Goal: Task Accomplishment & Management: Manage account settings

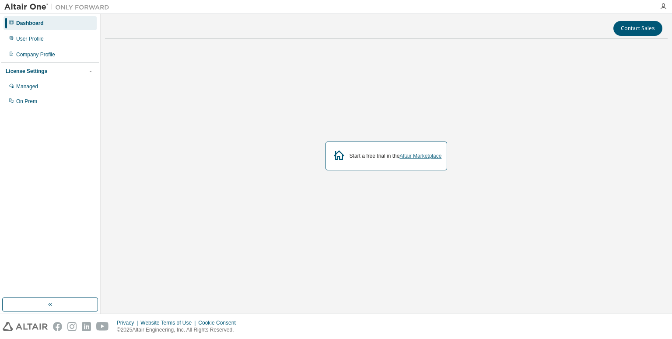
click at [416, 154] on link "Altair Marketplace" at bounding box center [420, 156] width 42 height 6
click at [41, 55] on div "Company Profile" at bounding box center [35, 54] width 39 height 7
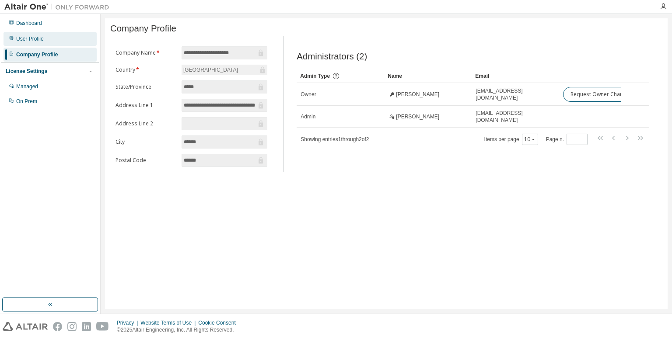
click at [29, 38] on div "User Profile" at bounding box center [30, 38] width 28 height 7
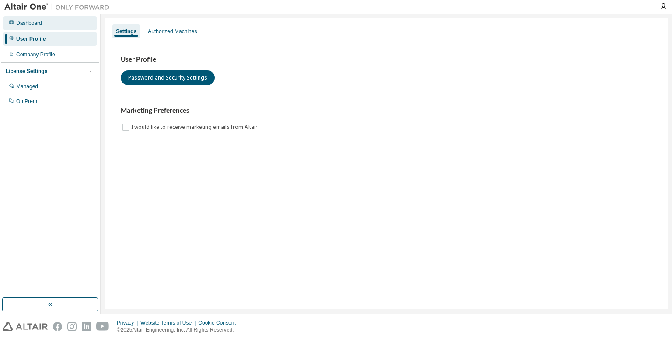
click at [24, 20] on div "Dashboard" at bounding box center [29, 23] width 26 height 7
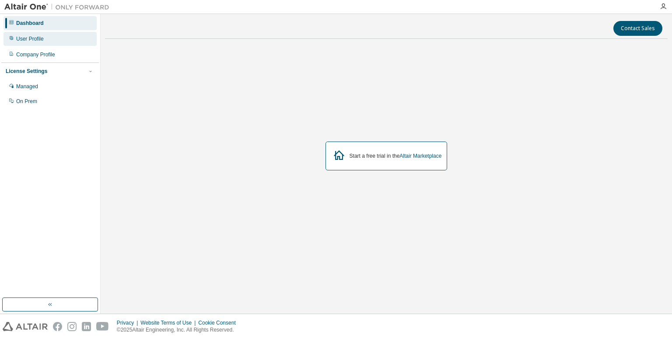
click at [21, 35] on div "User Profile" at bounding box center [49, 39] width 93 height 14
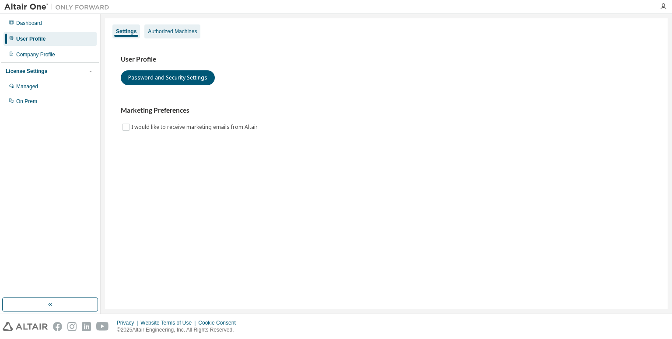
click at [194, 30] on div "Authorized Machines" at bounding box center [172, 31] width 49 height 7
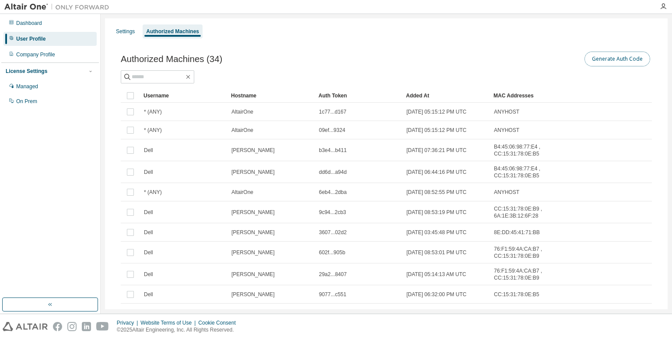
click at [598, 55] on button "Generate Auth Code" at bounding box center [617, 59] width 66 height 15
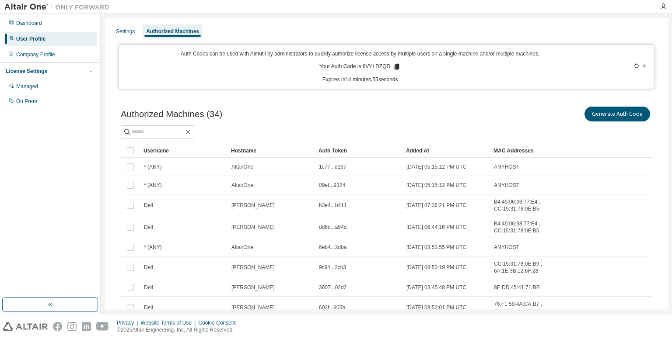
click at [395, 67] on icon at bounding box center [397, 67] width 5 height 6
click at [439, 106] on div "Generate Auth Code" at bounding box center [518, 114] width 265 height 18
click at [20, 3] on img at bounding box center [58, 7] width 109 height 9
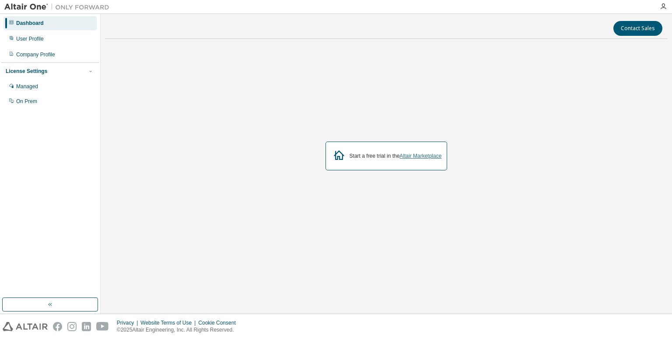
click at [402, 156] on link "Altair Marketplace" at bounding box center [420, 156] width 42 height 6
